Goal: Understand process/instructions: Learn how to perform a task or action

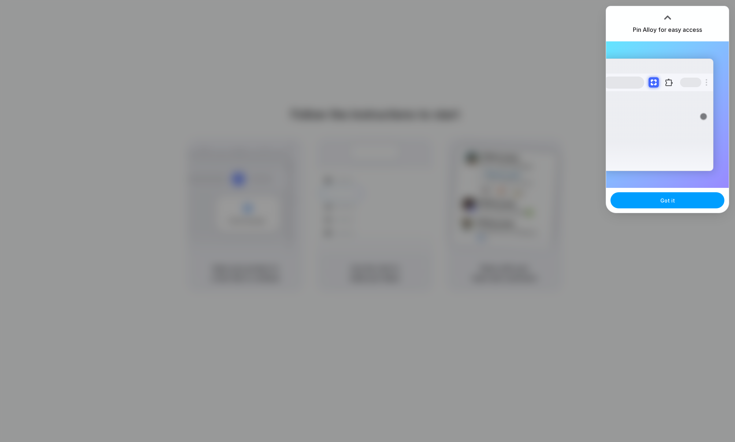
click at [669, 200] on span "Got it" at bounding box center [668, 201] width 15 height 8
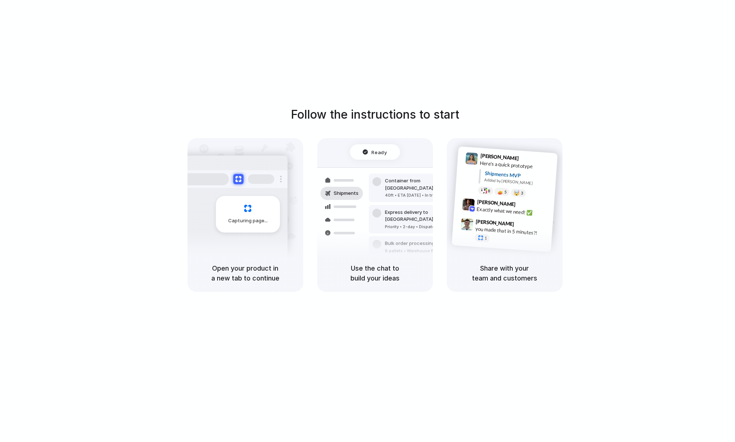
click at [674, 180] on div "Follow the instructions to start Capturing page Open your product in a new tab …" at bounding box center [374, 199] width 735 height 186
